Goal: Task Accomplishment & Management: Manage account settings

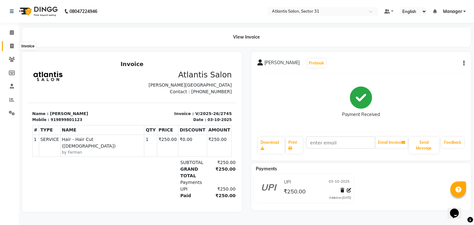
click at [14, 44] on span at bounding box center [11, 46] width 11 height 7
select select "service"
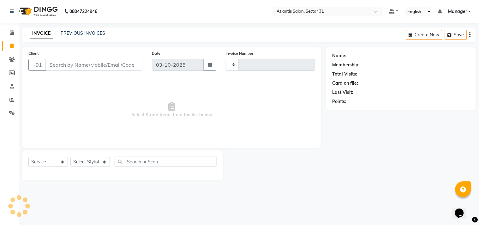
type input "2746"
select select "4391"
click at [72, 63] on input "Client" at bounding box center [93, 65] width 97 height 12
click at [81, 65] on input "Client" at bounding box center [93, 65] width 97 height 12
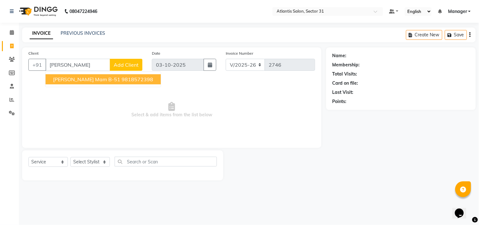
click at [122, 80] on ngb-highlight "9818572398" at bounding box center [138, 79] width 32 height 6
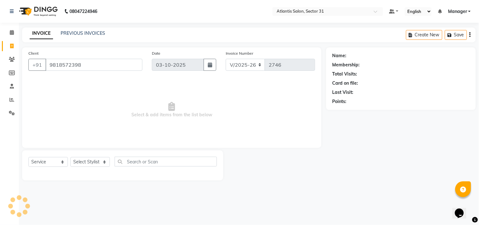
type input "9818572398"
click at [91, 163] on select "Select Stylist [PERSON_NAME] [PERSON_NAME] Kavita Manager Staff 31 Staff ILD [P…" at bounding box center [89, 162] width 39 height 10
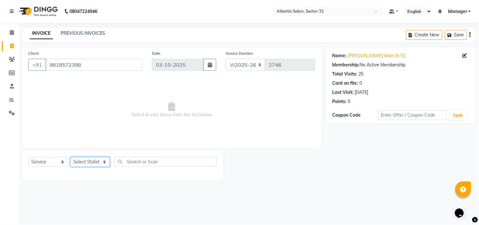
select select "33510"
click at [70, 157] on select "Select Stylist [PERSON_NAME] [PERSON_NAME] Kavita Manager Staff 31 Staff ILD [P…" at bounding box center [89, 162] width 39 height 10
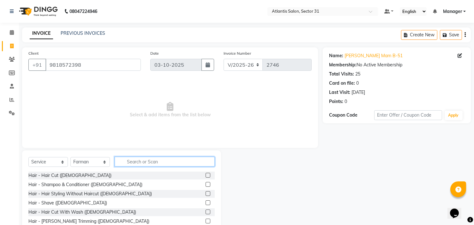
click at [149, 164] on input "text" at bounding box center [165, 162] width 100 height 10
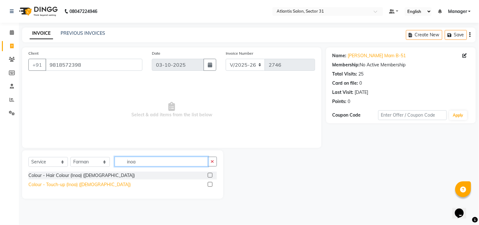
type input "inoa"
click at [76, 182] on div "Colour - Touch-up (Inoa) ([DEMOGRAPHIC_DATA])" at bounding box center [79, 184] width 102 height 7
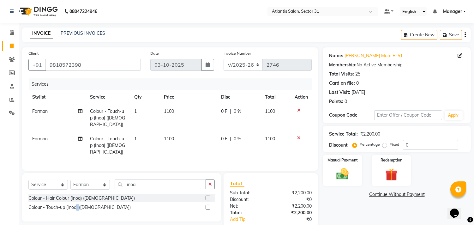
checkbox input "false"
click at [299, 136] on icon at bounding box center [298, 138] width 3 height 4
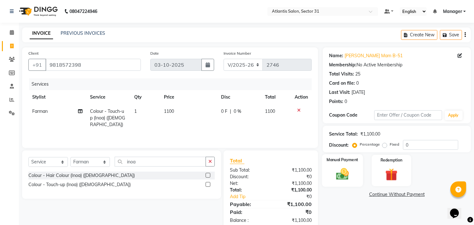
click at [349, 175] on img at bounding box center [342, 174] width 21 height 15
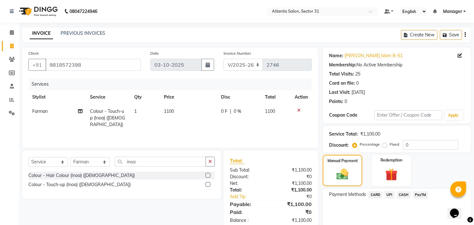
click at [390, 192] on span "UPI" at bounding box center [390, 194] width 10 height 7
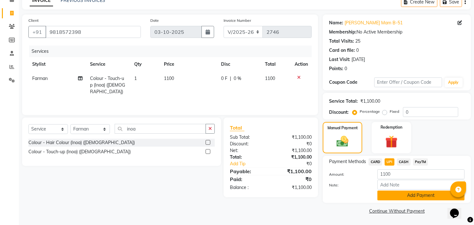
click at [392, 194] on button "Add Payment" at bounding box center [421, 196] width 87 height 10
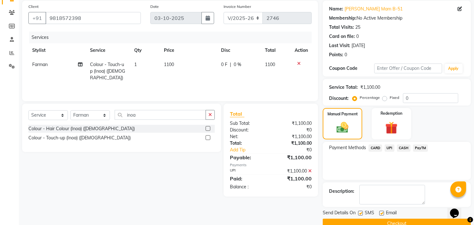
scroll to position [59, 0]
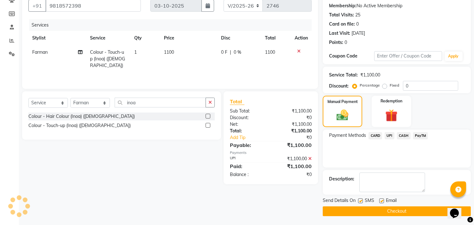
click at [375, 211] on button "Checkout" at bounding box center [397, 211] width 148 height 10
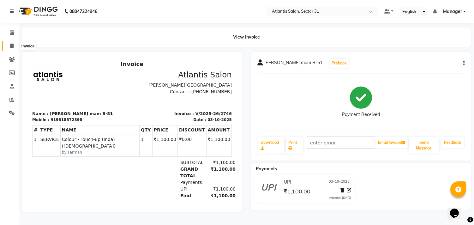
click at [10, 46] on icon at bounding box center [11, 46] width 3 height 5
select select "service"
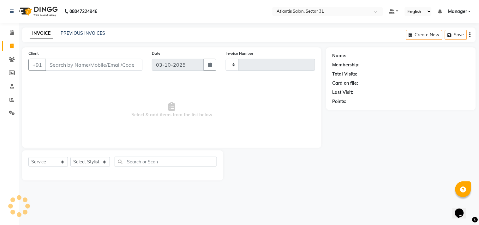
click at [70, 68] on input "Client" at bounding box center [93, 65] width 97 height 12
type input "2747"
select select "4391"
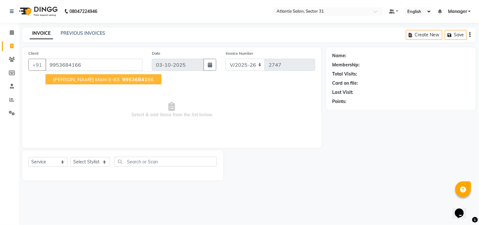
type input "9953684166"
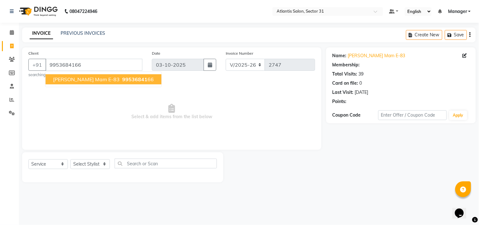
select select "1: Object"
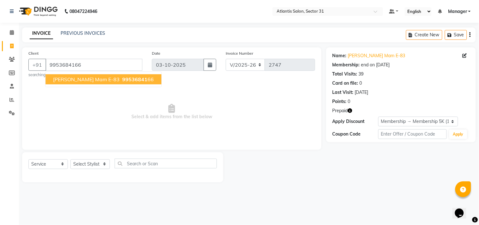
click at [99, 81] on span "[PERSON_NAME] Mam E-83" at bounding box center [86, 79] width 67 height 6
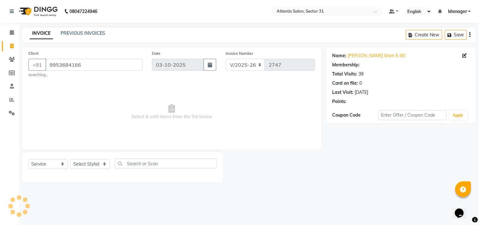
select select "1: Object"
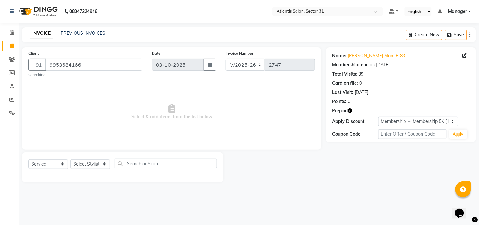
click at [352, 111] on icon "button" at bounding box center [350, 110] width 4 height 4
click at [102, 159] on select "Select Stylist [PERSON_NAME] [PERSON_NAME] Kavita Manager Staff 31 Staff ILD [P…" at bounding box center [89, 164] width 39 height 10
click at [70, 159] on select "Select Stylist [PERSON_NAME] [PERSON_NAME] Kavita Manager Staff 31 Staff ILD [P…" at bounding box center [89, 164] width 39 height 10
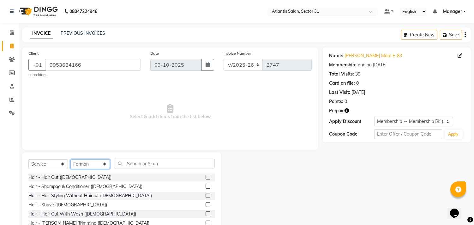
click at [90, 166] on select "Select Stylist [PERSON_NAME] [PERSON_NAME] Kavita Manager Staff 31 Staff ILD [P…" at bounding box center [89, 164] width 39 height 10
select select "93064"
click at [70, 159] on select "Select Stylist [PERSON_NAME] [PERSON_NAME] Kavita Manager Staff 31 Staff ILD [P…" at bounding box center [89, 164] width 39 height 10
click at [140, 161] on input "text" at bounding box center [165, 164] width 100 height 10
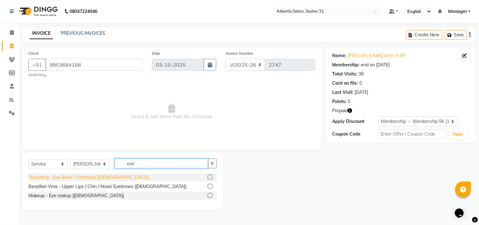
type input "eye"
click at [108, 178] on div "Threading - Eye Brow / Forehead ([DEMOGRAPHIC_DATA])" at bounding box center [88, 177] width 120 height 7
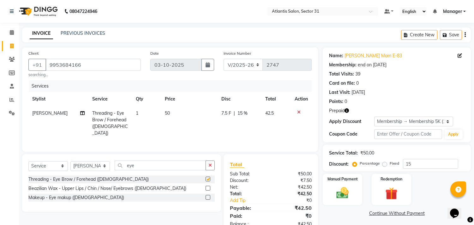
checkbox input "false"
click at [163, 163] on input "eye" at bounding box center [160, 165] width 91 height 10
type input "e"
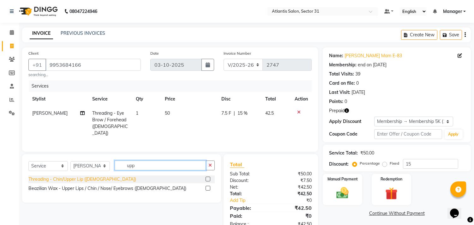
type input "upp"
click at [81, 178] on div "Threading - Chin/Upper Lip ([DEMOGRAPHIC_DATA])" at bounding box center [82, 179] width 108 height 7
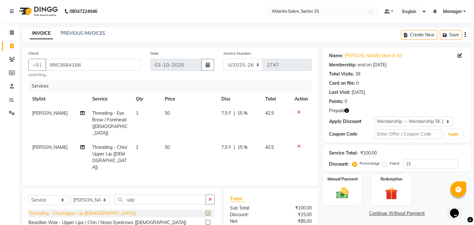
checkbox input "false"
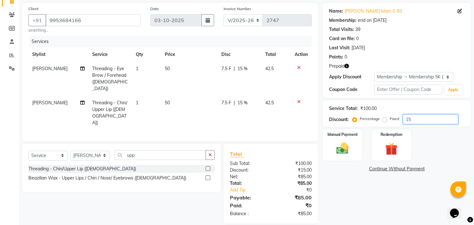
click at [428, 114] on input "15" at bounding box center [430, 119] width 55 height 10
type input "1"
click at [337, 144] on img at bounding box center [342, 148] width 21 height 15
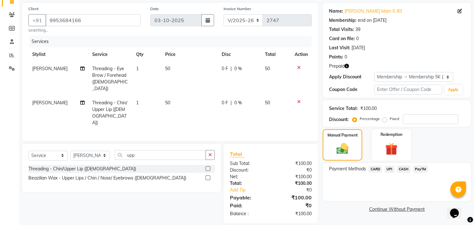
click at [404, 169] on span "CASH" at bounding box center [404, 169] width 14 height 7
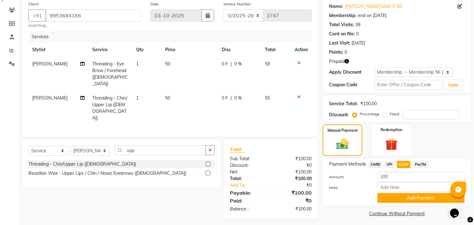
scroll to position [52, 0]
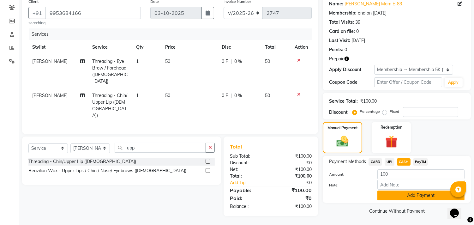
click at [386, 197] on button "Add Payment" at bounding box center [421, 196] width 87 height 10
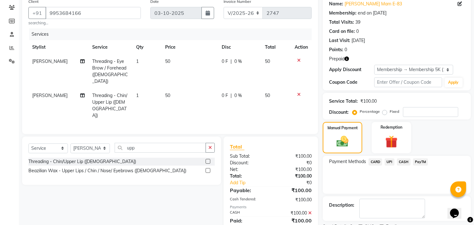
scroll to position [78, 0]
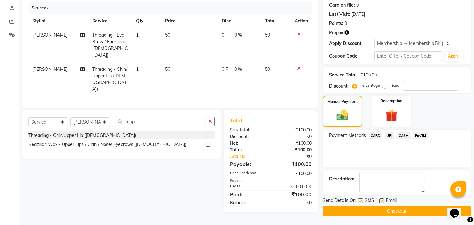
click at [349, 209] on button "Checkout" at bounding box center [397, 211] width 148 height 10
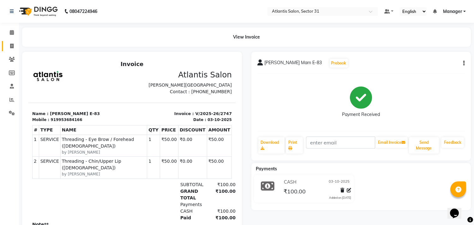
click at [5, 47] on link "Invoice" at bounding box center [9, 46] width 15 height 10
select select "service"
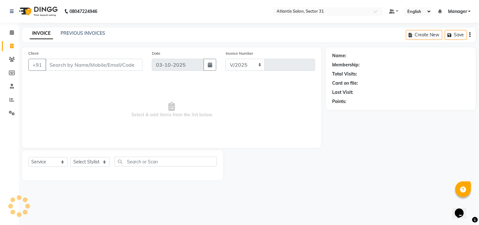
select select "4391"
type input "2748"
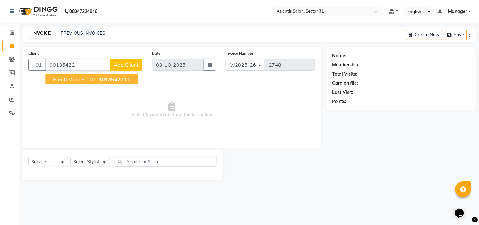
click at [121, 76] on span "90135422" at bounding box center [111, 79] width 25 height 6
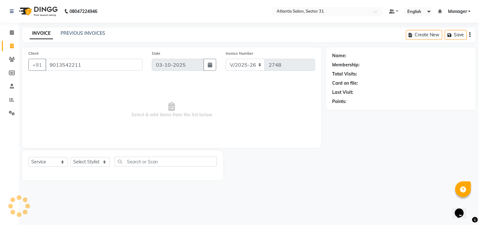
type input "9013542211"
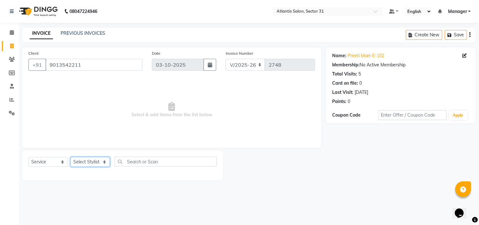
click at [82, 162] on select "Select Stylist [PERSON_NAME] [PERSON_NAME] Kavita Manager Staff 31 Staff ILD [P…" at bounding box center [89, 162] width 39 height 10
click at [43, 111] on span "Select & add items from the list below" at bounding box center [171, 109] width 287 height 63
click at [100, 161] on select "Select Stylist [PERSON_NAME] [PERSON_NAME] Kavita Manager Staff 31 Staff ILD [P…" at bounding box center [89, 162] width 39 height 10
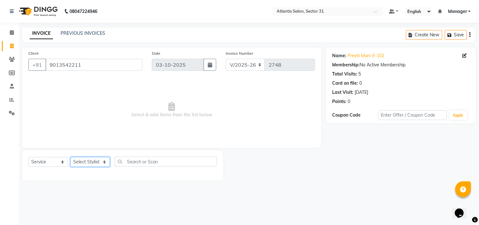
click at [100, 160] on select "Select Stylist [PERSON_NAME] [PERSON_NAME] Kavita Manager Staff 31 Staff ILD [P…" at bounding box center [89, 162] width 39 height 10
select select "82225"
click at [70, 157] on select "Select Stylist [PERSON_NAME] [PERSON_NAME] Kavita Manager Staff 31 Staff ILD [P…" at bounding box center [89, 162] width 39 height 10
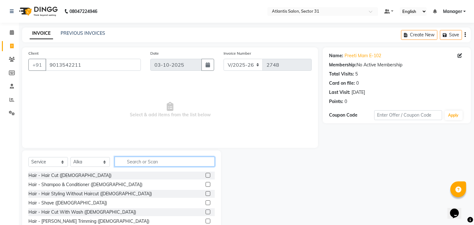
click at [178, 157] on input "text" at bounding box center [165, 162] width 100 height 10
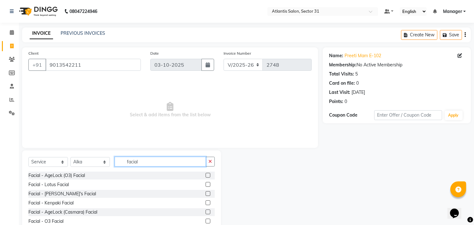
type input "facial"
click at [206, 222] on label at bounding box center [208, 221] width 5 height 5
click at [206, 222] on input "checkbox" at bounding box center [208, 221] width 4 height 4
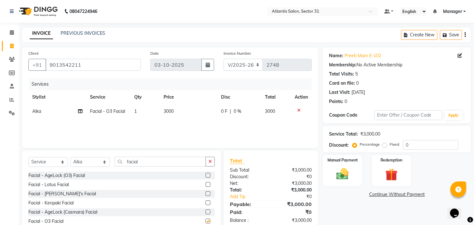
checkbox input "false"
click at [163, 164] on input "facial" at bounding box center [160, 162] width 91 height 10
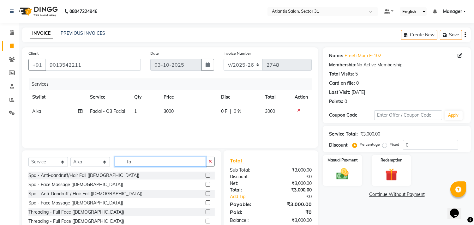
type input "f"
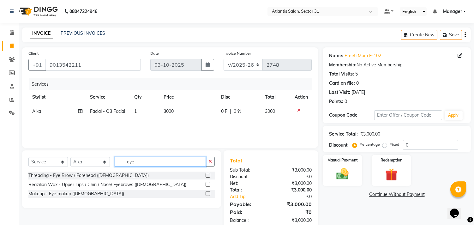
type input "eye"
click at [208, 175] on label at bounding box center [208, 175] width 5 height 5
click at [208, 175] on input "checkbox" at bounding box center [208, 175] width 4 height 4
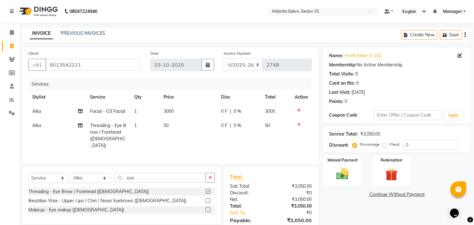
checkbox input "false"
click at [140, 127] on td "1" at bounding box center [144, 135] width 29 height 34
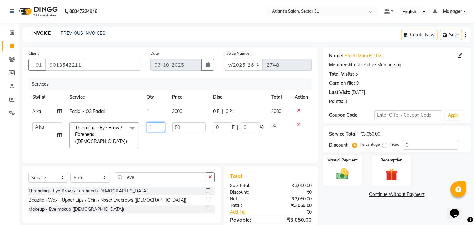
click at [162, 128] on input "1" at bounding box center [156, 127] width 18 height 10
type input "2"
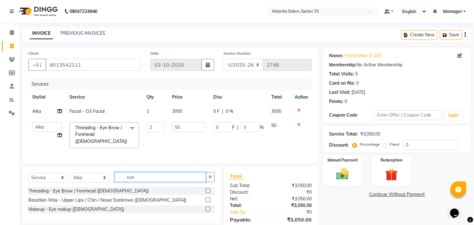
click at [155, 178] on input "eye" at bounding box center [160, 177] width 91 height 10
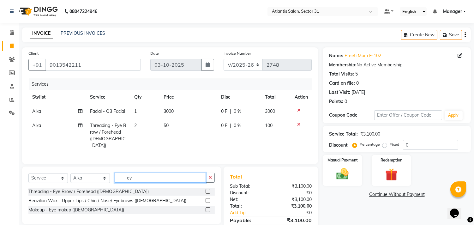
type input "e"
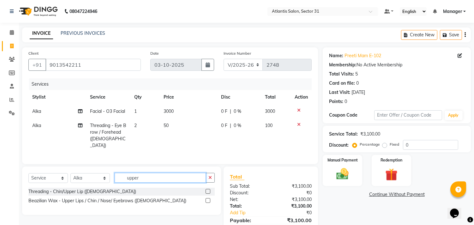
type input "upper"
click at [209, 201] on label at bounding box center [208, 200] width 5 height 5
click at [209, 201] on input "checkbox" at bounding box center [208, 201] width 4 height 4
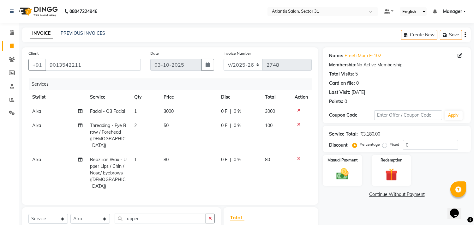
checkbox input "false"
click at [164, 214] on input "upper" at bounding box center [160, 219] width 91 height 10
type input "u"
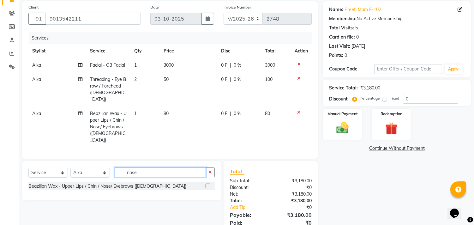
scroll to position [64, 0]
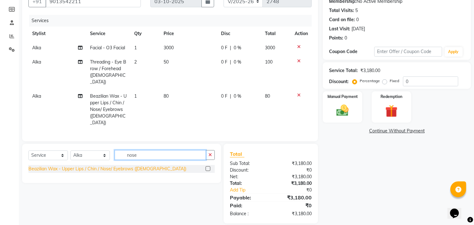
type input "nose"
click at [142, 166] on div "Beazilian Wax - Upper Lips / Chin / Nose/ Eyebrows ([DEMOGRAPHIC_DATA])" at bounding box center [107, 169] width 158 height 7
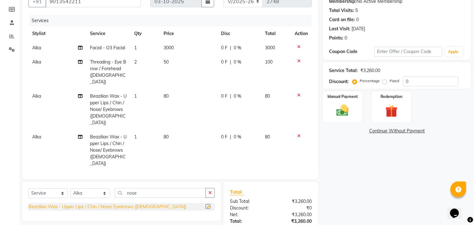
checkbox input "false"
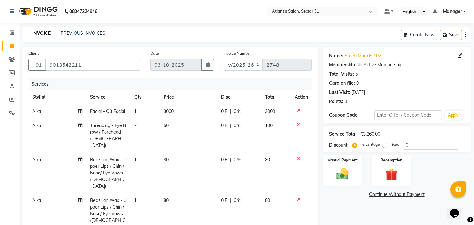
scroll to position [97, 0]
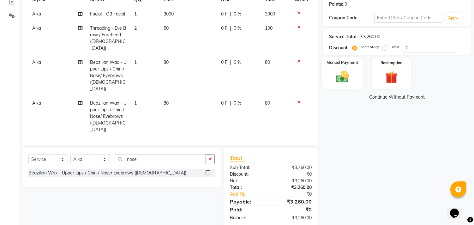
click at [342, 76] on img at bounding box center [342, 77] width 21 height 15
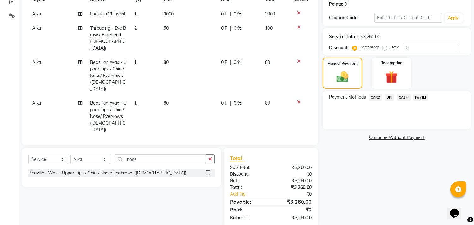
click at [389, 94] on span "UPI" at bounding box center [390, 97] width 10 height 7
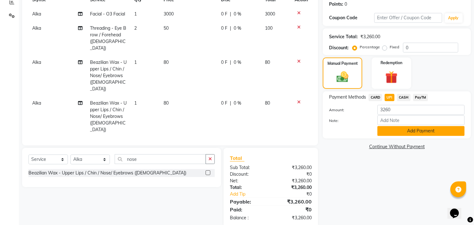
click at [389, 128] on button "Add Payment" at bounding box center [421, 131] width 87 height 10
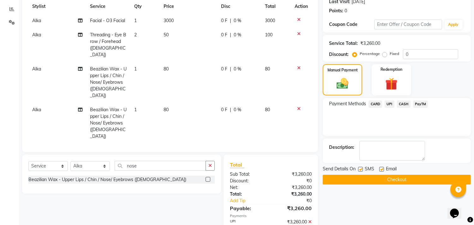
scroll to position [111, 0]
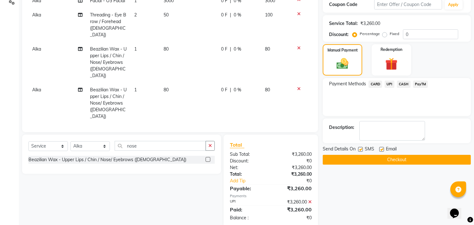
click at [378, 161] on button "Checkout" at bounding box center [397, 160] width 148 height 10
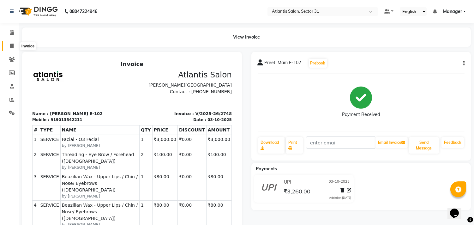
click at [13, 46] on icon at bounding box center [11, 46] width 3 height 5
select select "service"
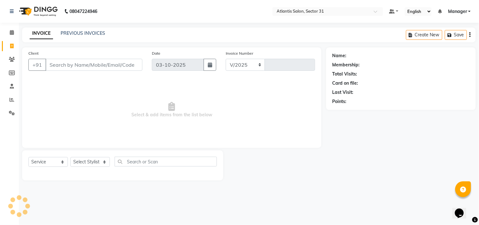
select select "4391"
type input "2749"
click at [124, 71] on div "Client +91" at bounding box center [86, 63] width 124 height 26
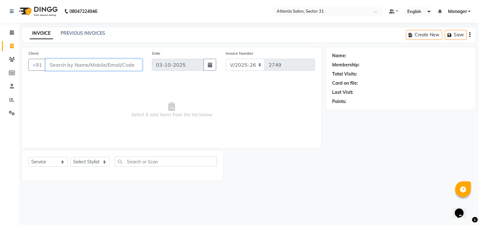
click at [123, 68] on input "Client" at bounding box center [93, 65] width 97 height 12
click at [122, 67] on input "Client" at bounding box center [93, 65] width 97 height 12
click at [79, 164] on select "Select Stylist [PERSON_NAME] [PERSON_NAME] Kavita Manager Staff 31 Staff ILD [P…" at bounding box center [89, 162] width 39 height 10
select select "62138"
click at [70, 157] on select "Select Stylist [PERSON_NAME] [PERSON_NAME] Kavita Manager Staff 31 Staff ILD [P…" at bounding box center [89, 162] width 39 height 10
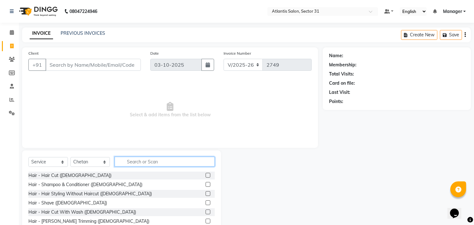
click at [155, 160] on input "text" at bounding box center [165, 162] width 100 height 10
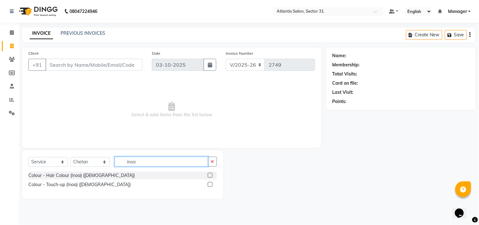
type input "inoa"
click at [213, 185] on label at bounding box center [210, 184] width 5 height 5
click at [212, 185] on input "checkbox" at bounding box center [210, 185] width 4 height 4
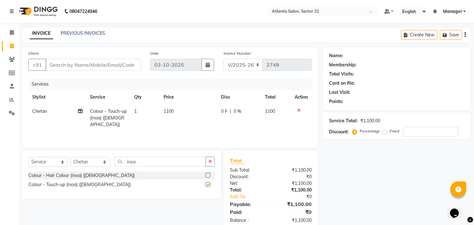
checkbox input "false"
click at [89, 64] on input "Client" at bounding box center [92, 65] width 95 height 12
type input "9"
type input "0"
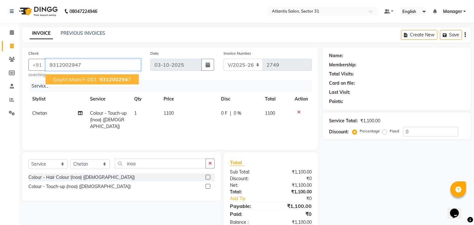
type input "9312002947"
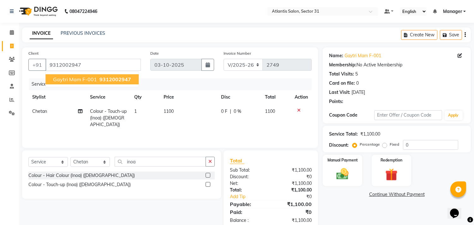
click at [96, 81] on button "gaytri mam F-001 9312002947" at bounding box center [91, 79] width 93 height 10
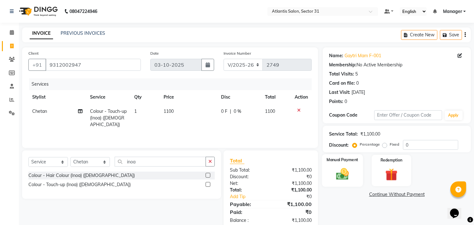
click at [344, 170] on img at bounding box center [342, 174] width 21 height 15
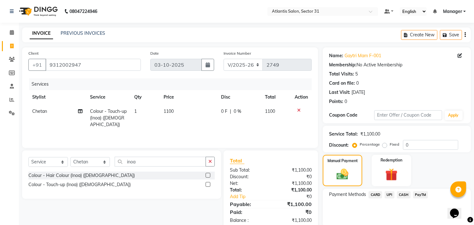
click at [389, 195] on span "UPI" at bounding box center [390, 194] width 10 height 7
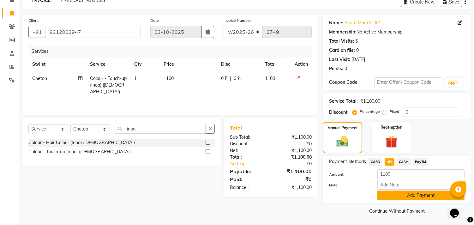
click at [405, 198] on button "Add Payment" at bounding box center [421, 196] width 87 height 10
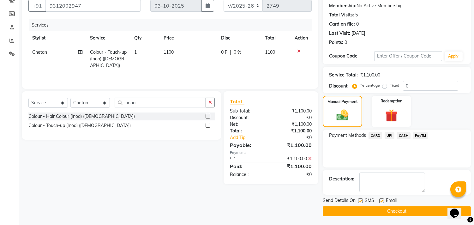
scroll to position [0, 0]
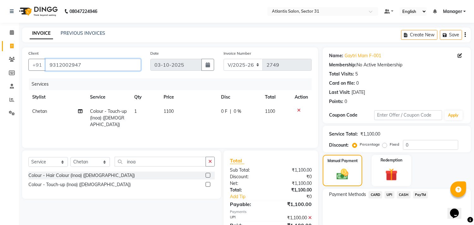
click at [90, 60] on input "9312002947" at bounding box center [92, 65] width 95 height 12
click at [207, 129] on div "Services Stylist Service Qty Price Disc Total Action Chetan Colour - Touch-up (…" at bounding box center [169, 109] width 283 height 63
click at [101, 62] on input "9312002947" at bounding box center [92, 65] width 95 height 12
click at [6, 100] on span at bounding box center [11, 99] width 11 height 7
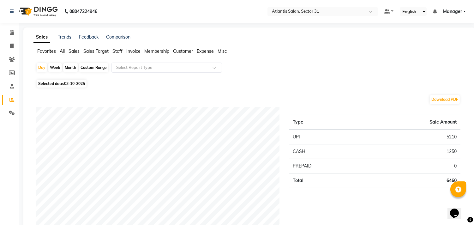
click at [52, 67] on div "Week" at bounding box center [55, 67] width 14 height 9
select select "10"
select select "2025"
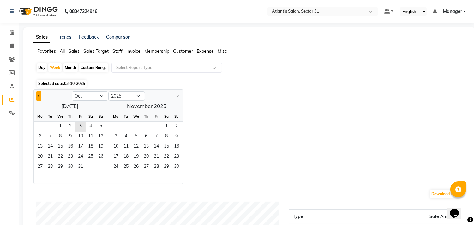
click at [36, 93] on button "Previous month" at bounding box center [38, 96] width 5 height 10
select select "9"
click at [41, 129] on span "1" at bounding box center [40, 127] width 10 height 10
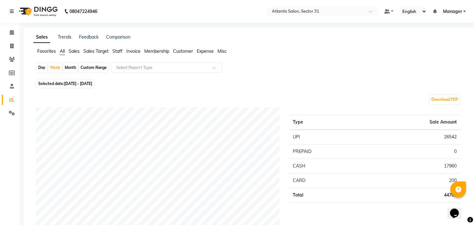
click at [119, 52] on span "Staff" at bounding box center [117, 51] width 10 height 6
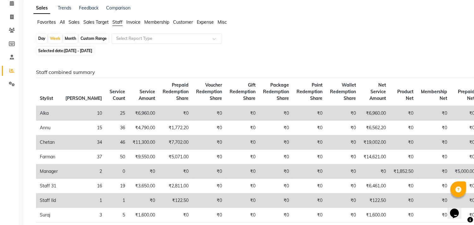
scroll to position [28, 0]
click at [63, 50] on span "Selected date: [DATE] - [DATE]" at bounding box center [65, 51] width 57 height 8
select select "9"
select select "2025"
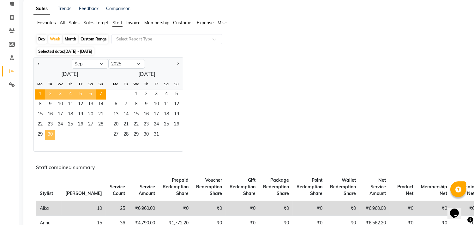
click at [52, 131] on span "30" at bounding box center [50, 135] width 10 height 10
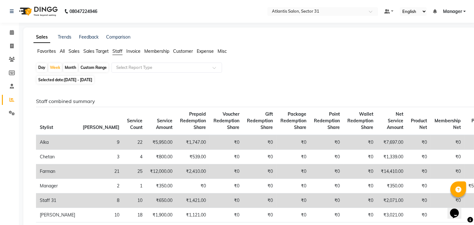
click at [70, 67] on div "Month" at bounding box center [70, 67] width 15 height 9
click at [79, 80] on span "[DATE] - [DATE]" at bounding box center [78, 79] width 28 height 5
select select "9"
select select "2025"
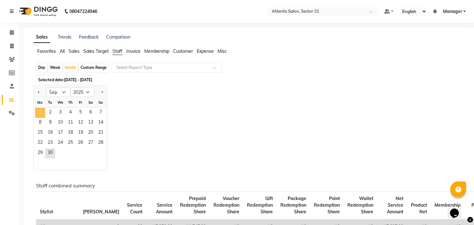
click at [39, 109] on span "1" at bounding box center [40, 113] width 10 height 10
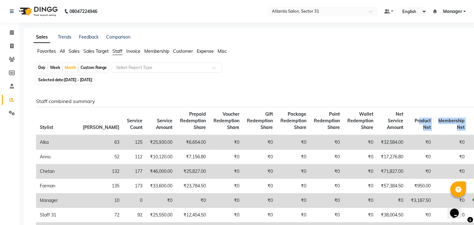
drag, startPoint x: 457, startPoint y: 131, endPoint x: 377, endPoint y: 122, distance: 80.8
click at [377, 122] on tr "Stylist Bill Count Service Count Service Amount Prepaid Redemption Share Vouche…" at bounding box center [300, 121] width 528 height 28
click at [401, 70] on div "Day Week Month Custom Range Select Report Type" at bounding box center [249, 68] width 427 height 11
click at [156, 68] on input "text" at bounding box center [160, 67] width 91 height 6
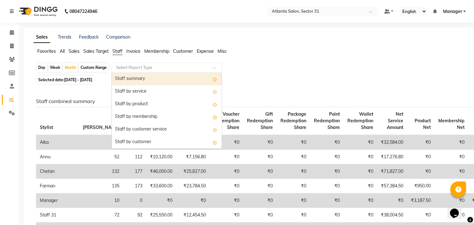
click at [165, 81] on div "Staff summary" at bounding box center [167, 79] width 110 height 13
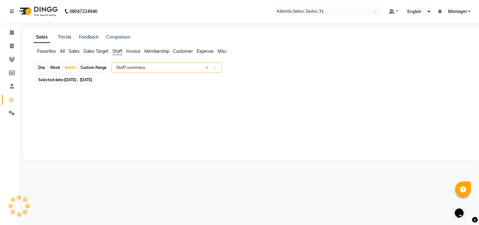
select select "full_report"
select select "csv"
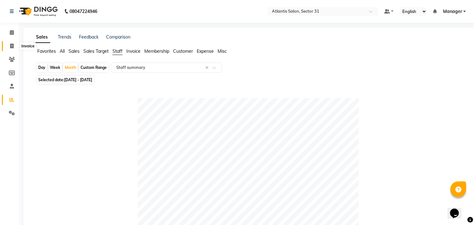
click at [10, 47] on icon at bounding box center [11, 46] width 3 height 5
select select "service"
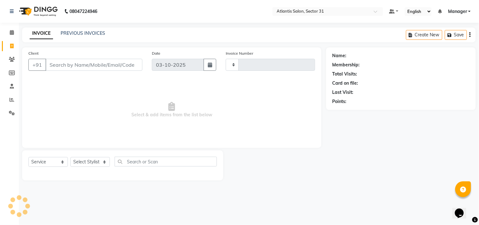
type input "2749"
select select "4391"
click at [112, 65] on input "Client" at bounding box center [93, 65] width 97 height 12
click at [6, 98] on span at bounding box center [11, 99] width 11 height 7
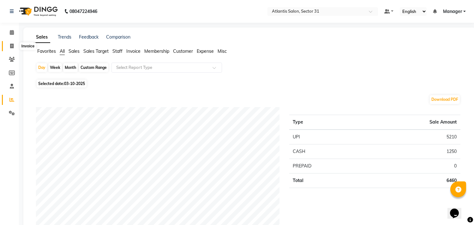
click at [13, 45] on icon at bounding box center [11, 46] width 3 height 5
select select "service"
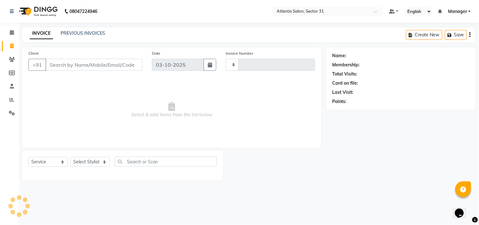
type input "2749"
select select "4391"
click at [94, 64] on input "Client" at bounding box center [93, 65] width 97 height 12
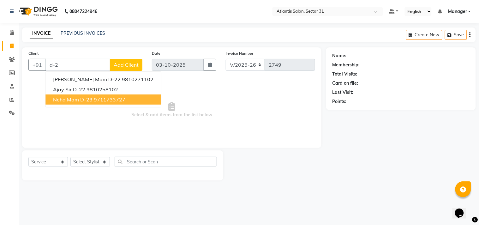
click at [119, 105] on ngb-typeahead-window "[PERSON_NAME] Mam D-22 9810271102 Ajay Sir D-22 9810258102 Neha mam D-23 971173…" at bounding box center [103, 89] width 116 height 36
click at [119, 100] on ngb-highlight "9711733727" at bounding box center [110, 99] width 32 height 6
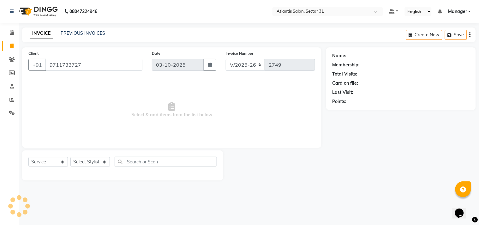
type input "9711733727"
select select "1: Object"
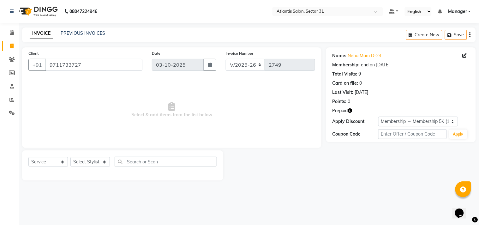
click at [351, 109] on icon "button" at bounding box center [350, 110] width 4 height 4
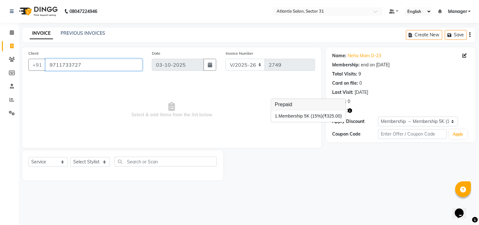
click at [81, 67] on input "9711733727" at bounding box center [93, 65] width 97 height 12
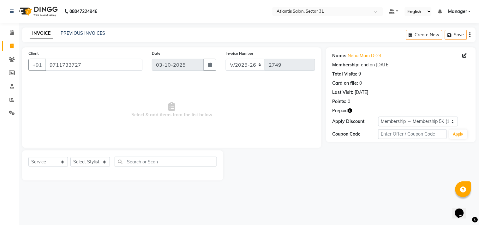
click at [352, 112] on icon "button" at bounding box center [350, 110] width 4 height 4
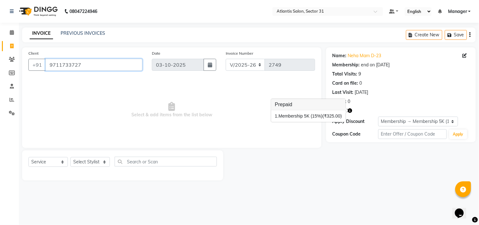
click at [100, 63] on input "9711733727" at bounding box center [93, 65] width 97 height 12
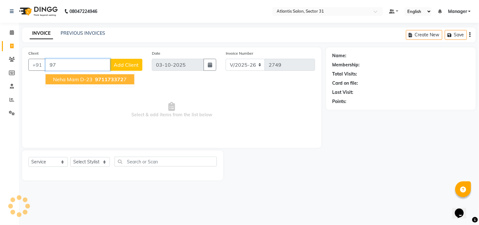
type input "9"
click at [99, 78] on span "9968856" at bounding box center [89, 79] width 22 height 6
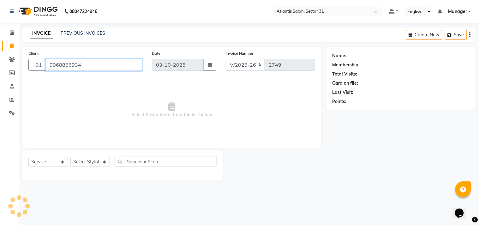
type input "9968856934"
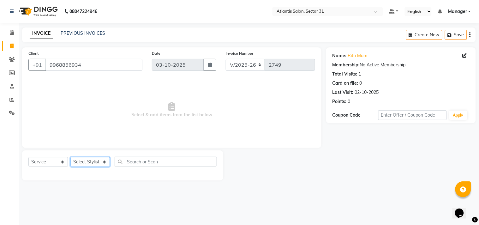
click at [89, 164] on select "Select Stylist [PERSON_NAME] [PERSON_NAME] Kavita Manager Staff 31 Staff ILD [P…" at bounding box center [89, 162] width 39 height 10
click at [123, 68] on input "9968856934" at bounding box center [93, 65] width 97 height 12
click at [102, 70] on input "9968856934" at bounding box center [93, 65] width 97 height 12
click at [467, 54] on icon at bounding box center [465, 55] width 4 height 4
select select "[DEMOGRAPHIC_DATA]"
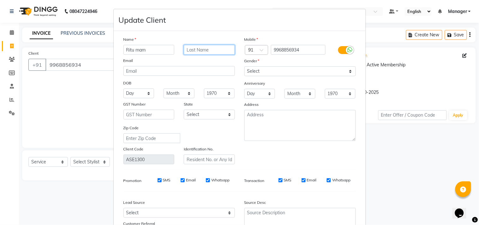
click at [216, 48] on input "text" at bounding box center [209, 50] width 51 height 10
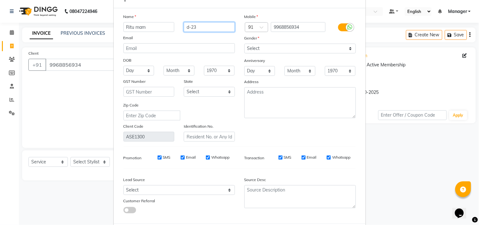
scroll to position [56, 0]
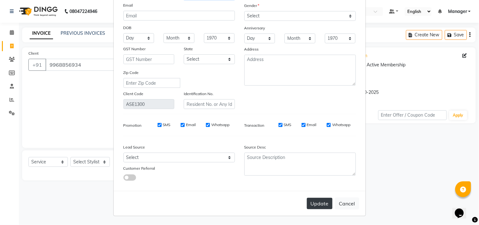
type input "d-23"
click at [319, 202] on button "Update" at bounding box center [320, 203] width 26 height 11
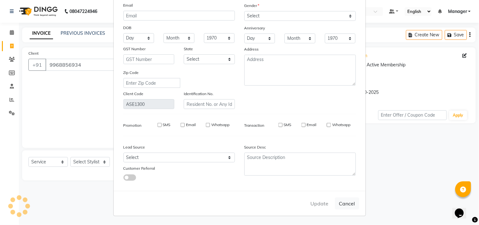
select select
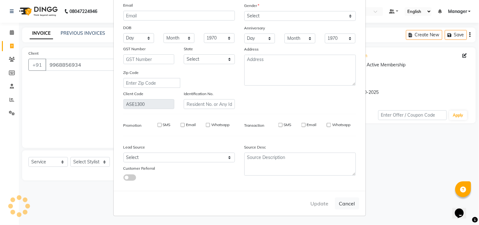
select select
checkbox input "false"
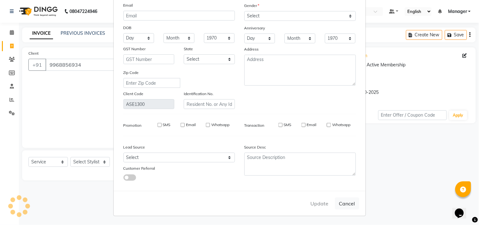
checkbox input "false"
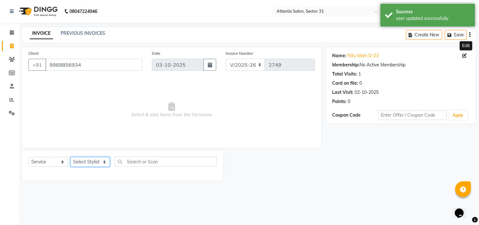
click at [92, 159] on select "Select Stylist [PERSON_NAME] [PERSON_NAME] Kavita Manager Staff 31 Staff ILD [P…" at bounding box center [89, 162] width 39 height 10
select select "33510"
click at [70, 157] on select "Select Stylist [PERSON_NAME] [PERSON_NAME] Kavita Manager Staff 31 Staff ILD [P…" at bounding box center [89, 162] width 39 height 10
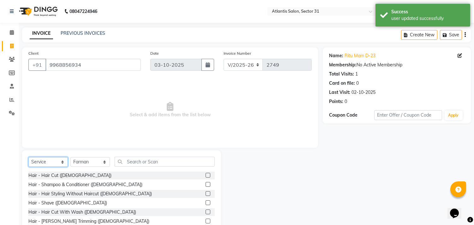
click at [46, 162] on select "Select Service Product Membership Package Voucher Prepaid Gift Card" at bounding box center [47, 162] width 39 height 10
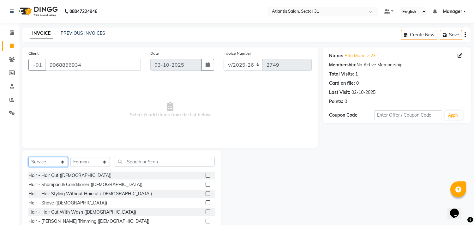
select select "membership"
click at [28, 157] on select "Select Service Product Membership Package Voucher Prepaid Gift Card" at bounding box center [47, 162] width 39 height 10
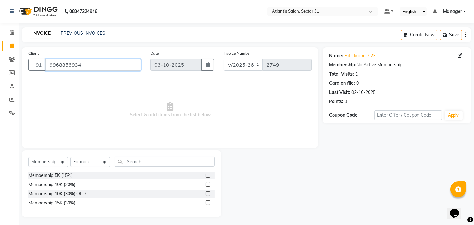
click at [83, 64] on input "9968856934" at bounding box center [92, 65] width 95 height 12
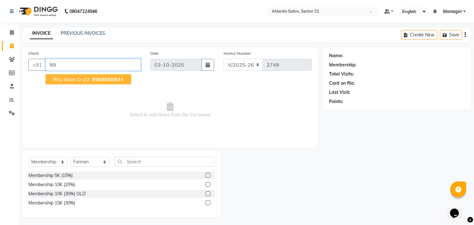
type input "9"
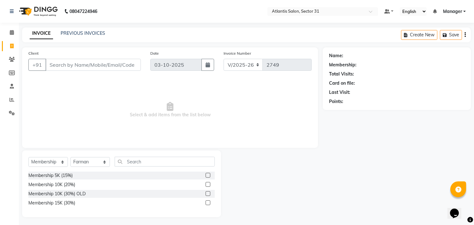
click at [1, 32] on li "Calendar" at bounding box center [9, 33] width 19 height 14
click at [12, 33] on icon at bounding box center [12, 32] width 4 height 5
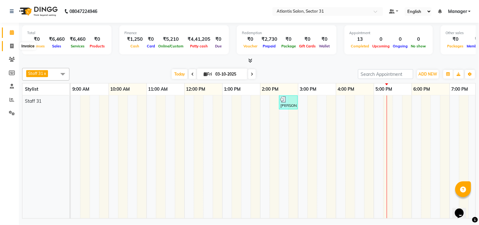
click at [9, 49] on span at bounding box center [11, 46] width 11 height 7
select select "service"
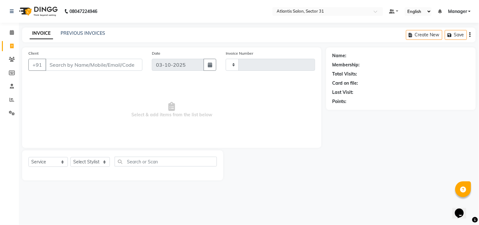
type input "2749"
select select "4391"
click at [99, 63] on input "Client" at bounding box center [93, 65] width 97 height 12
click at [259, 65] on select "V/2025 V/2025-26" at bounding box center [245, 65] width 39 height 12
click at [283, 83] on span "Select & add items from the list below" at bounding box center [171, 109] width 287 height 63
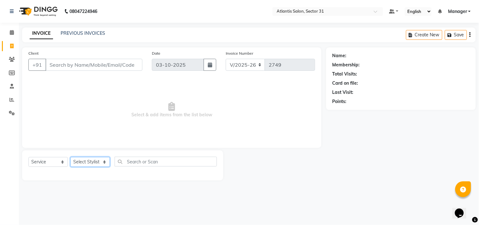
click at [104, 164] on select "Select Stylist [PERSON_NAME] [PERSON_NAME] Kavita Manager Staff 31 Staff ILD [P…" at bounding box center [89, 162] width 39 height 10
click at [168, 138] on span "Select & add items from the list below" at bounding box center [171, 109] width 287 height 63
click at [4, 32] on link "Calendar" at bounding box center [9, 32] width 15 height 10
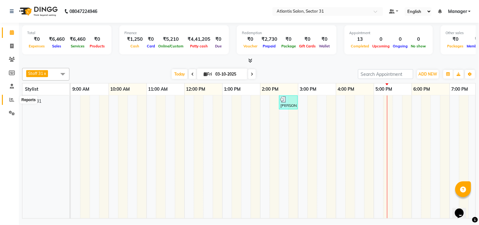
click at [13, 101] on icon at bounding box center [11, 99] width 5 height 5
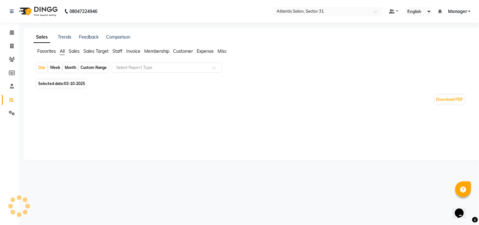
click at [68, 68] on div "Month" at bounding box center [70, 67] width 15 height 9
select select "10"
select select "2025"
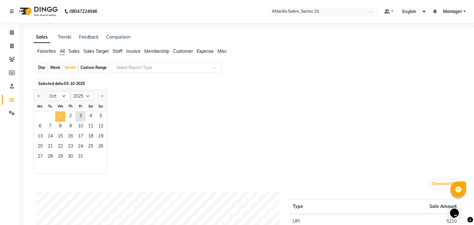
click at [61, 115] on span "1" at bounding box center [60, 117] width 10 height 10
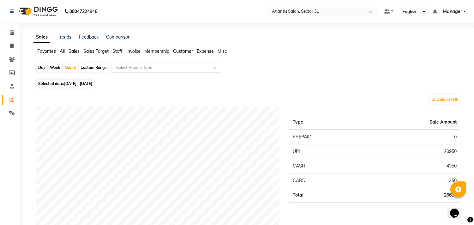
click at [139, 66] on input "text" at bounding box center [160, 67] width 91 height 6
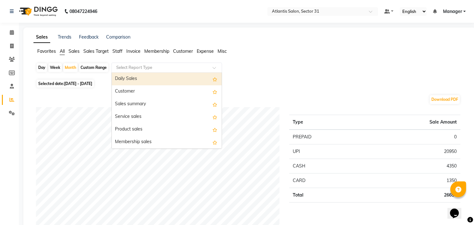
click at [139, 66] on input "text" at bounding box center [160, 67] width 91 height 6
click at [251, 58] on div "Favorites All Sales Sales Target Staff Invoice Membership Customer Expense Misc" at bounding box center [250, 54] width 442 height 12
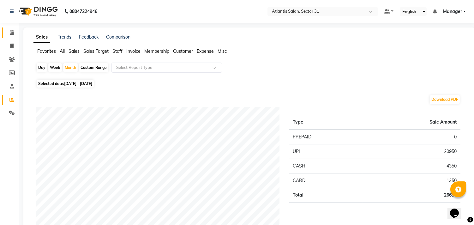
click at [13, 35] on icon at bounding box center [12, 32] width 4 height 5
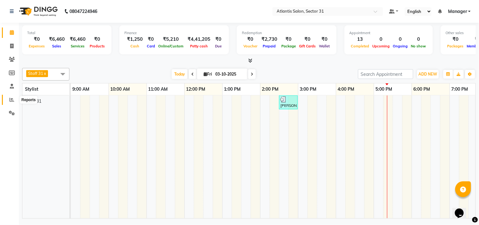
click at [7, 102] on span at bounding box center [11, 99] width 11 height 7
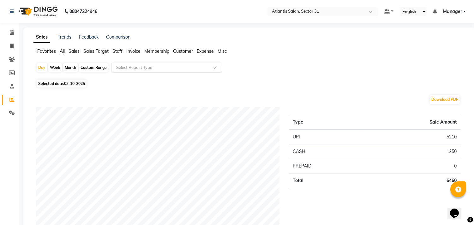
click at [75, 51] on span "Sales" at bounding box center [74, 51] width 11 height 6
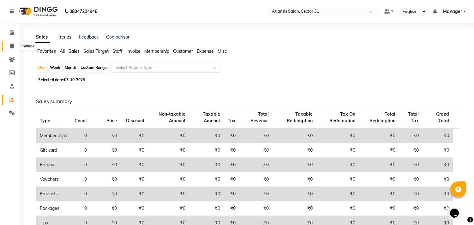
click at [10, 48] on icon at bounding box center [11, 46] width 3 height 5
select select "service"
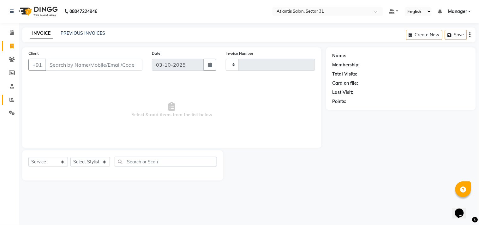
type input "2749"
select select "4391"
click at [8, 103] on span at bounding box center [11, 99] width 11 height 7
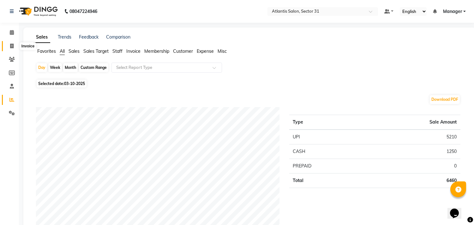
click at [9, 45] on span at bounding box center [11, 46] width 11 height 7
select select "service"
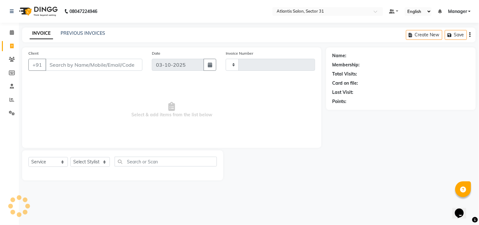
type input "2749"
select select "4391"
click at [93, 64] on input "Client" at bounding box center [93, 65] width 97 height 12
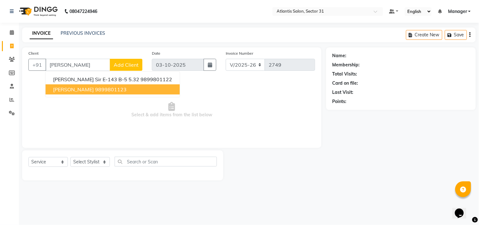
click at [113, 87] on ngb-highlight "9899801123" at bounding box center [111, 89] width 32 height 6
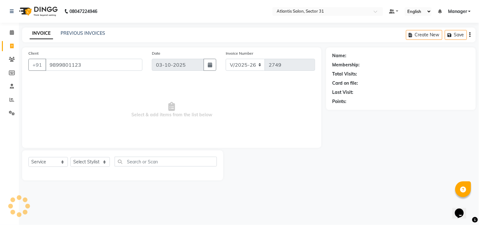
type input "9899801123"
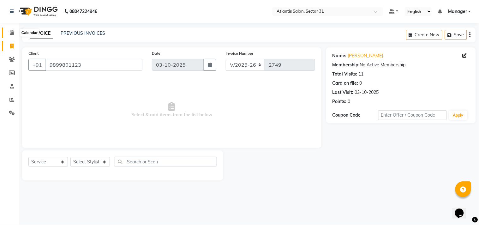
click at [13, 34] on icon at bounding box center [12, 32] width 4 height 5
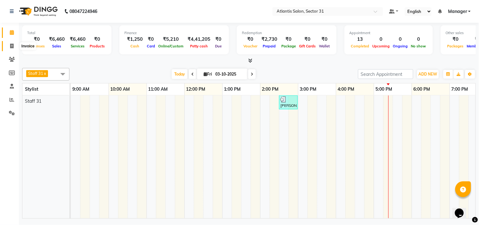
click at [13, 46] on icon at bounding box center [11, 46] width 3 height 5
select select "service"
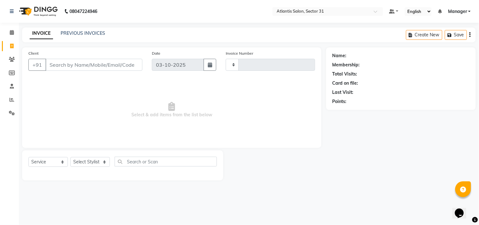
type input "2749"
select select "4391"
click at [68, 29] on div "INVOICE PREVIOUS INVOICES Create New Save" at bounding box center [249, 34] width 454 height 15
click at [94, 34] on link "PREVIOUS INVOICES" at bounding box center [83, 33] width 45 height 6
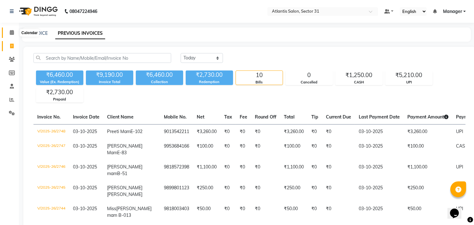
click at [14, 31] on span at bounding box center [11, 32] width 11 height 7
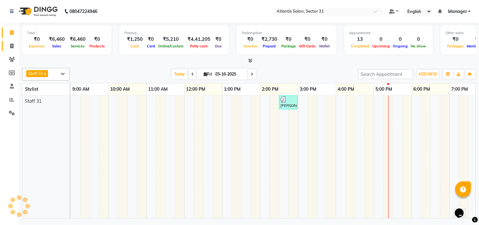
click at [14, 50] on link "Invoice" at bounding box center [9, 46] width 15 height 10
select select "4391"
select select "service"
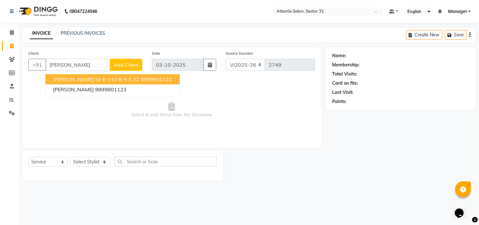
click at [141, 77] on ngb-highlight "9899801122" at bounding box center [157, 79] width 32 height 6
type input "9899801122"
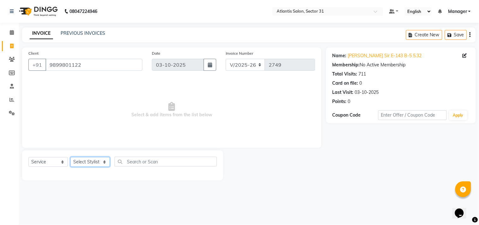
click at [76, 159] on select "Select Stylist [PERSON_NAME] [PERSON_NAME] Kavita Manager Staff 31 Staff ILD [P…" at bounding box center [89, 162] width 39 height 10
click at [70, 157] on select "Select Stylist [PERSON_NAME] [PERSON_NAME] Kavita Manager Staff 31 Staff ILD [P…" at bounding box center [89, 162] width 39 height 10
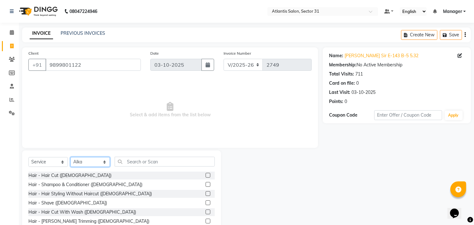
click at [85, 160] on select "Select Stylist [PERSON_NAME] [PERSON_NAME] Kavita Manager Staff 31 Staff ILD [P…" at bounding box center [89, 162] width 39 height 10
select select "93064"
click at [70, 157] on select "Select Stylist [PERSON_NAME] [PERSON_NAME] Kavita Manager Staff 31 Staff ILD [P…" at bounding box center [89, 162] width 39 height 10
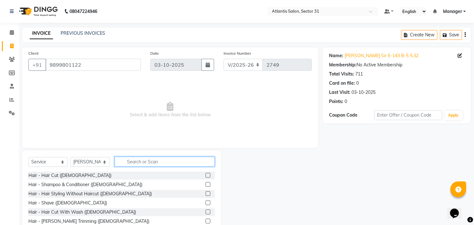
click at [141, 165] on input "text" at bounding box center [165, 162] width 100 height 10
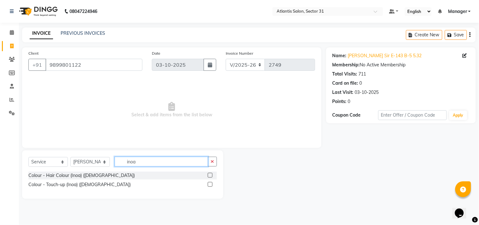
type input "inoa"
click at [210, 185] on label at bounding box center [210, 184] width 5 height 5
click at [210, 185] on input "checkbox" at bounding box center [210, 185] width 4 height 4
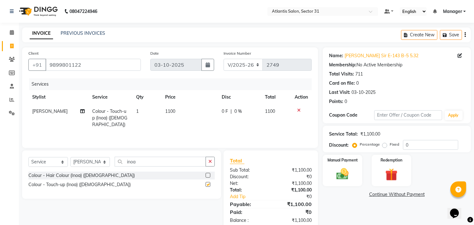
checkbox input "false"
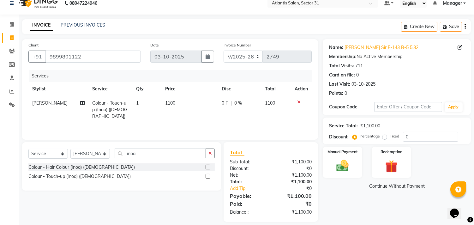
scroll to position [15, 0]
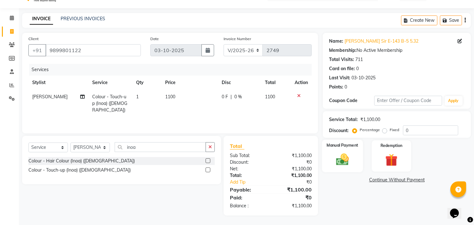
click at [349, 164] on img at bounding box center [342, 159] width 21 height 15
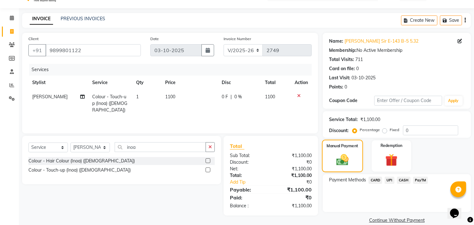
click at [349, 164] on img at bounding box center [343, 160] width 20 height 14
click at [44, 98] on span "[PERSON_NAME]" at bounding box center [49, 97] width 35 height 6
select select "93064"
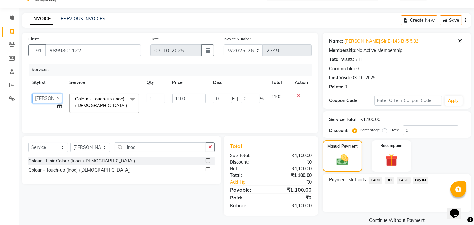
click at [53, 97] on select "[PERSON_NAME] [PERSON_NAME] Manager Staff 31 Staff ILD [PERSON_NAME]" at bounding box center [47, 99] width 30 height 10
select select "50009"
click at [47, 98] on select "[PERSON_NAME] [PERSON_NAME] Manager Staff 31 Staff ILD [PERSON_NAME]" at bounding box center [47, 99] width 30 height 10
select select "62138"
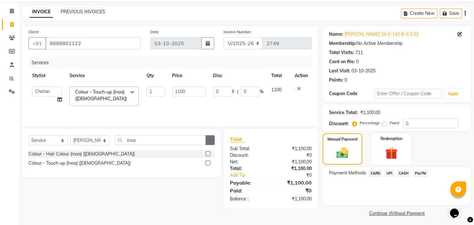
scroll to position [23, 0]
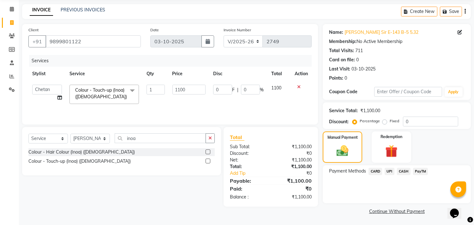
click at [391, 172] on span "UPI" at bounding box center [390, 171] width 10 height 7
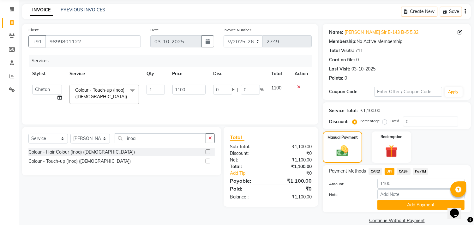
scroll to position [33, 0]
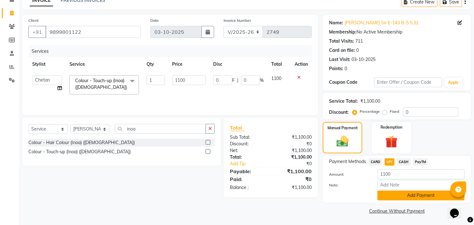
click at [393, 193] on button "Add Payment" at bounding box center [421, 196] width 87 height 10
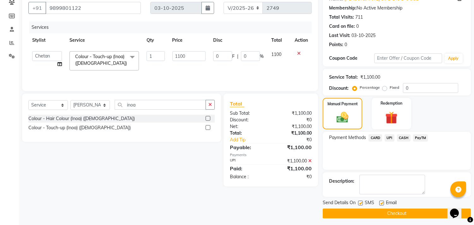
scroll to position [59, 0]
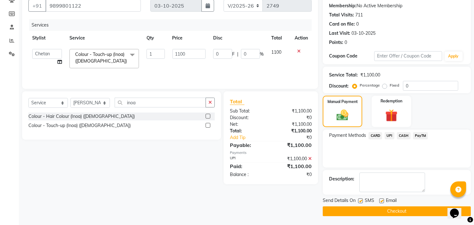
click at [348, 213] on button "Checkout" at bounding box center [397, 211] width 148 height 10
